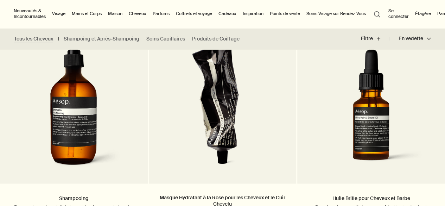
scroll to position [474, 0]
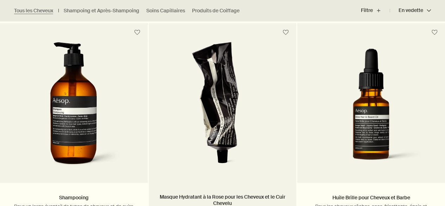
click at [233, 125] on img at bounding box center [223, 107] width 110 height 130
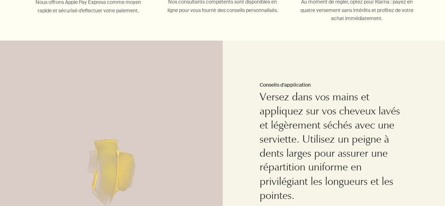
scroll to position [499, 0]
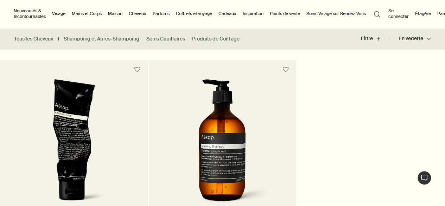
scroll to position [767, 0]
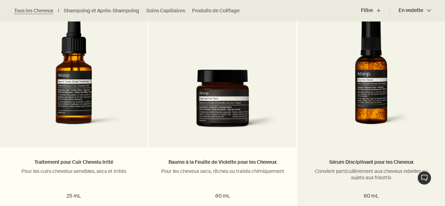
click at [392, 88] on img at bounding box center [371, 75] width 127 height 124
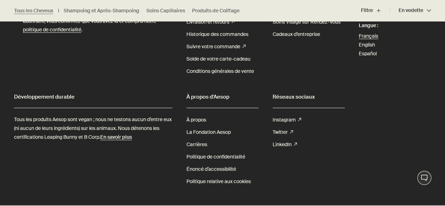
scroll to position [1323, 0]
